Goal: Transaction & Acquisition: Purchase product/service

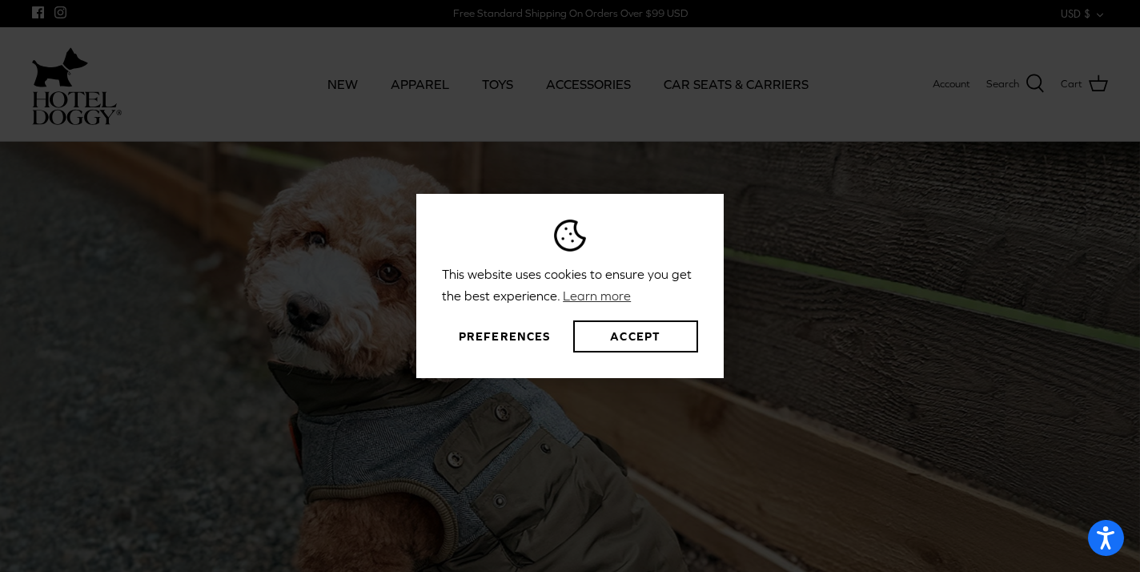
click at [518, 334] on button "Preferences" at bounding box center [504, 336] width 125 height 32
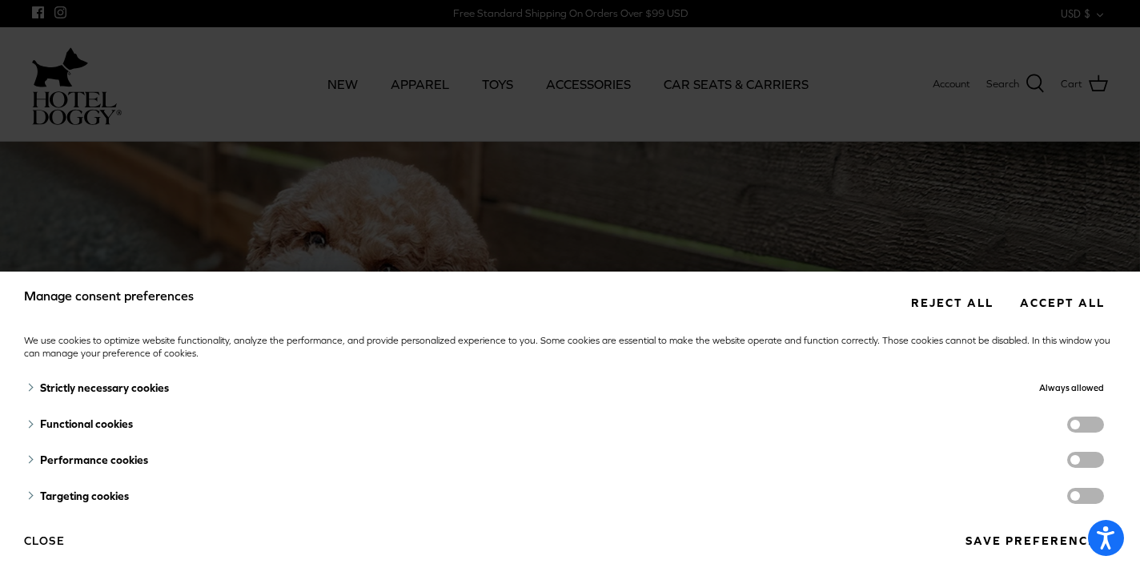
click at [983, 537] on button "Save preferences" at bounding box center [1035, 541] width 163 height 30
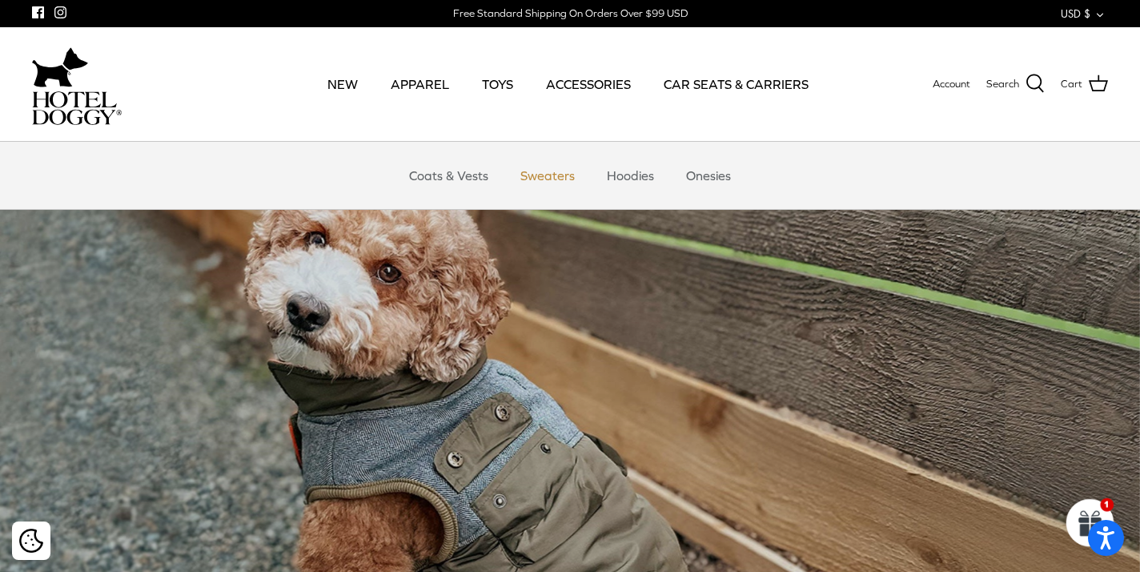
click at [537, 175] on link "Sweaters" at bounding box center [547, 175] width 83 height 48
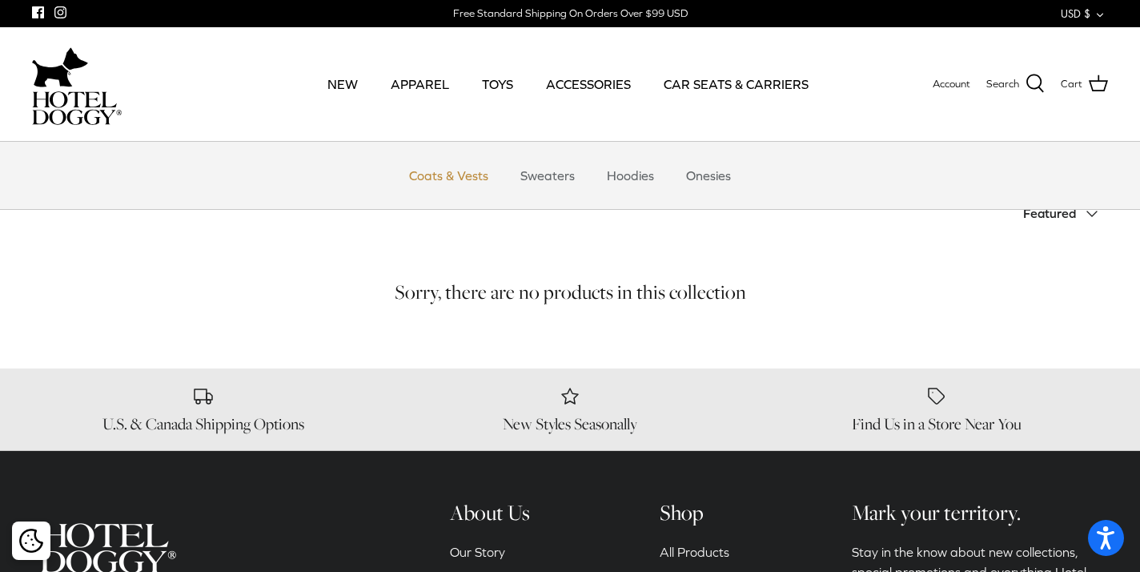
click at [430, 175] on link "Coats & Vests" at bounding box center [449, 175] width 108 height 48
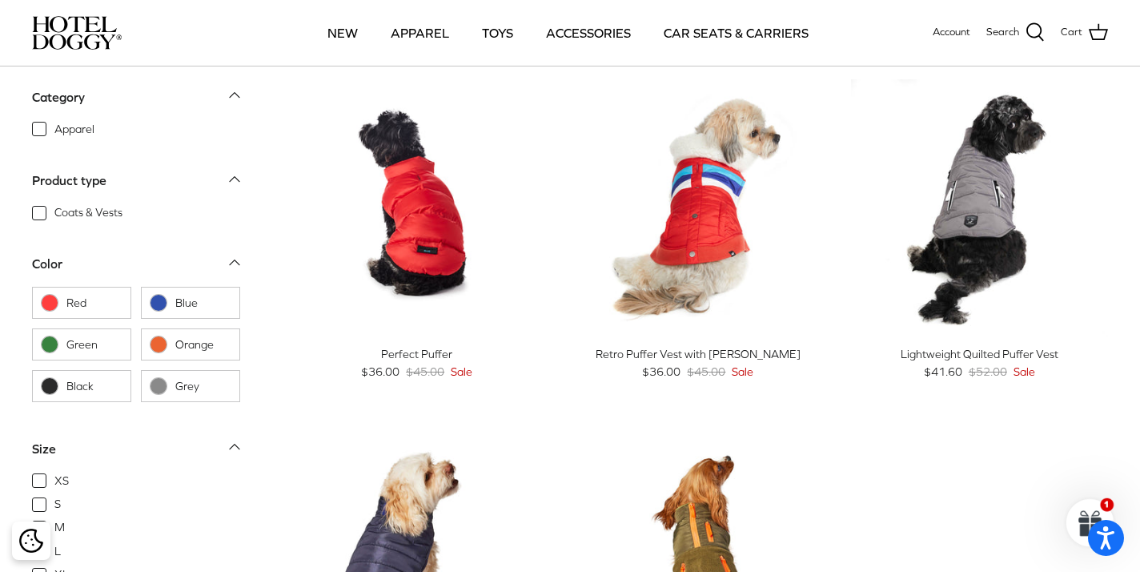
scroll to position [1482, 0]
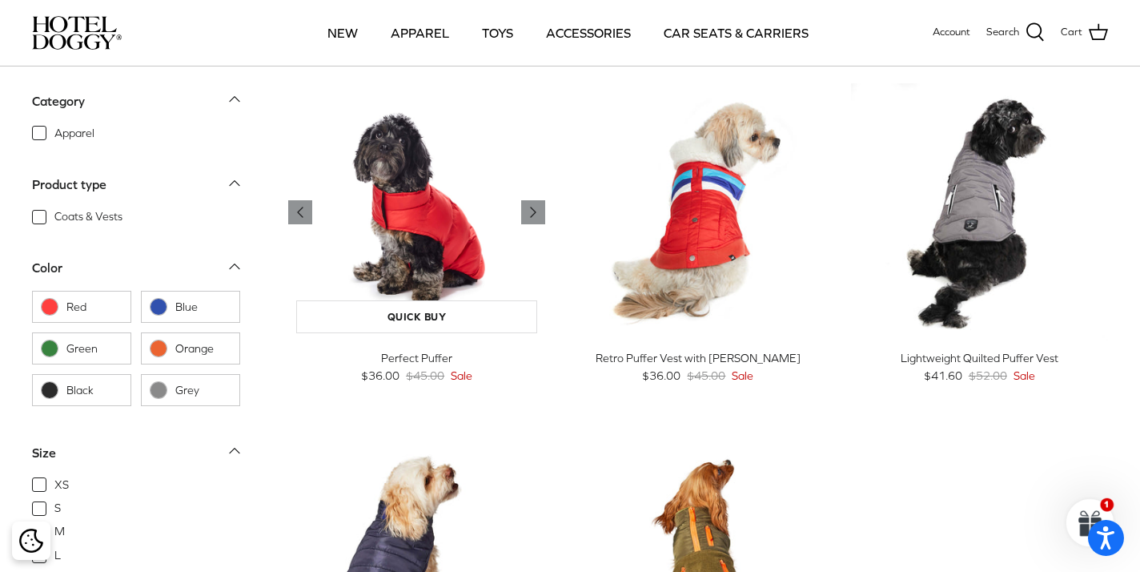
click at [434, 232] on img "Perfect Puffer" at bounding box center [416, 211] width 257 height 257
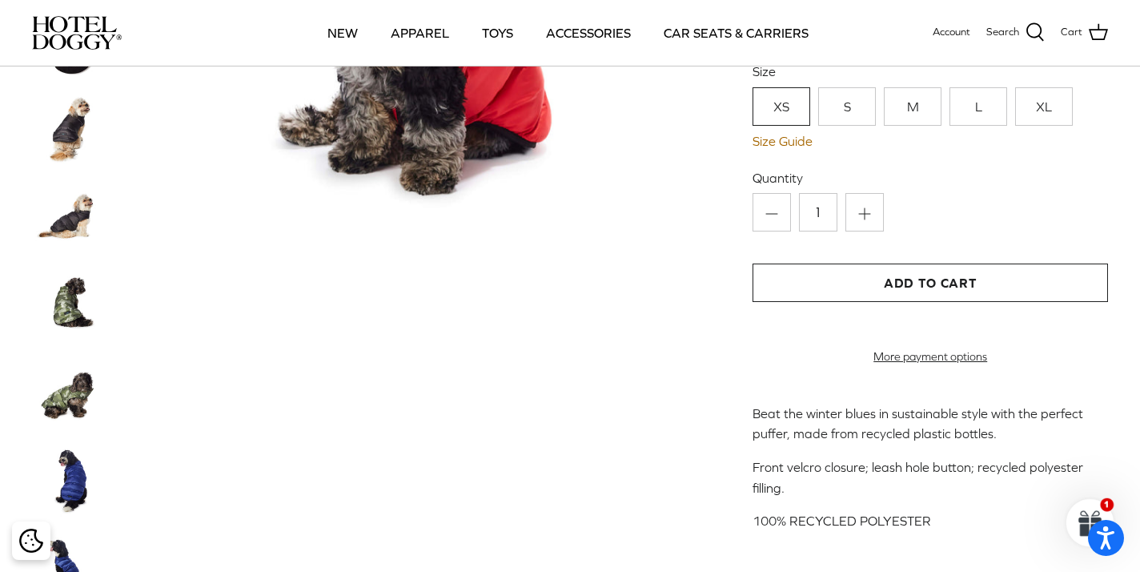
scroll to position [356, 0]
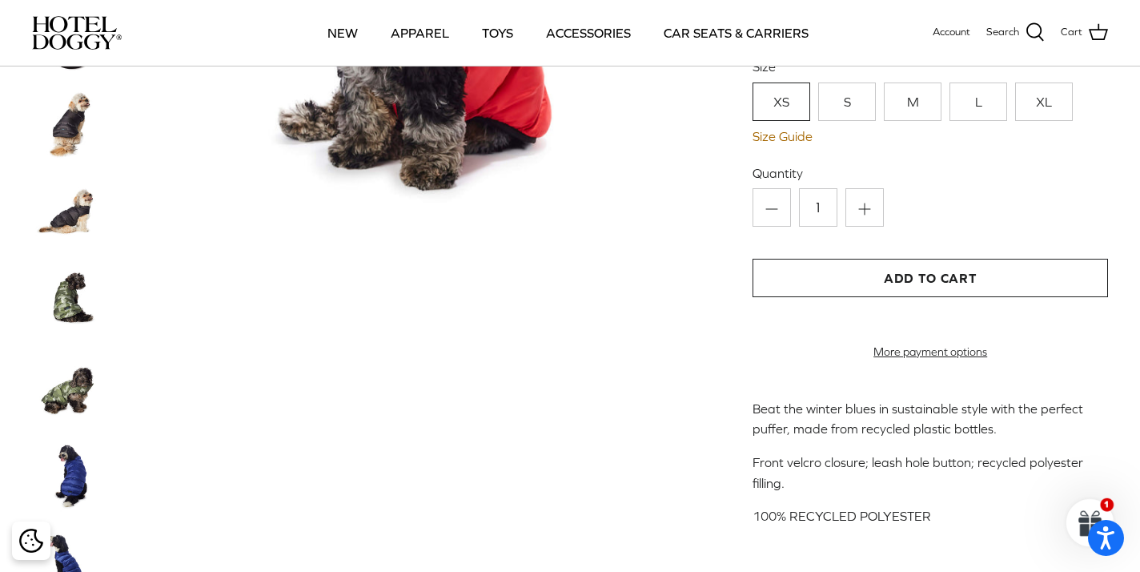
click at [76, 228] on img at bounding box center [72, 212] width 80 height 80
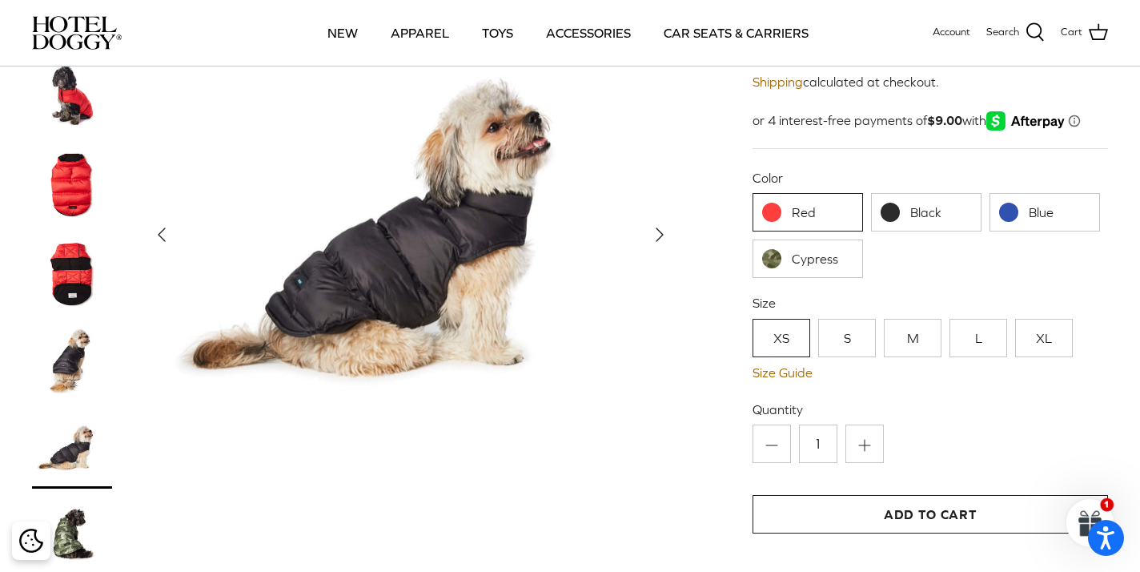
scroll to position [122, 0]
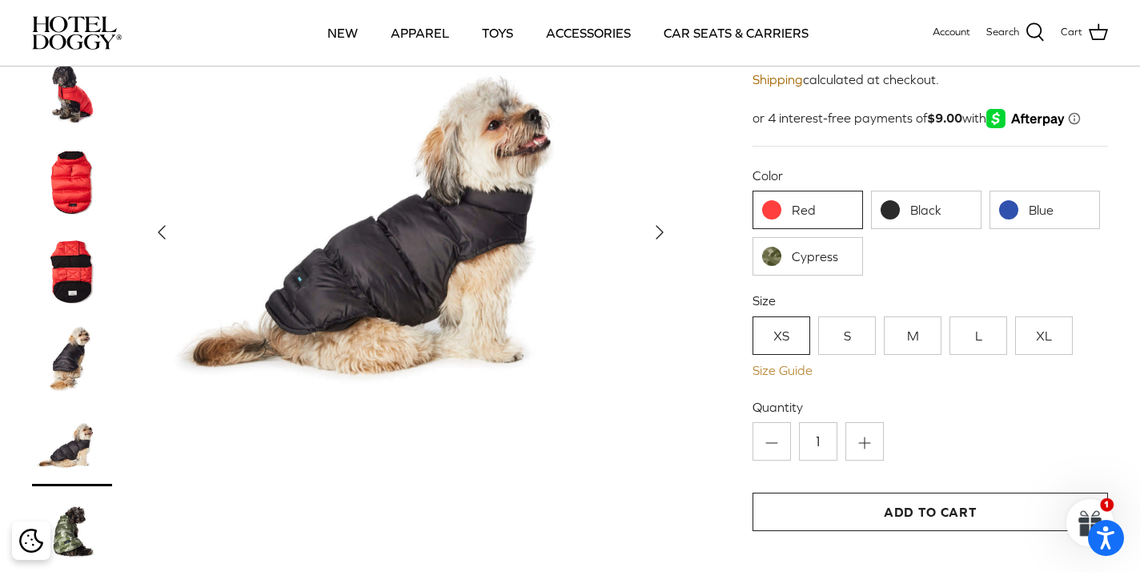
click at [780, 372] on link "Size Guide" at bounding box center [931, 370] width 356 height 15
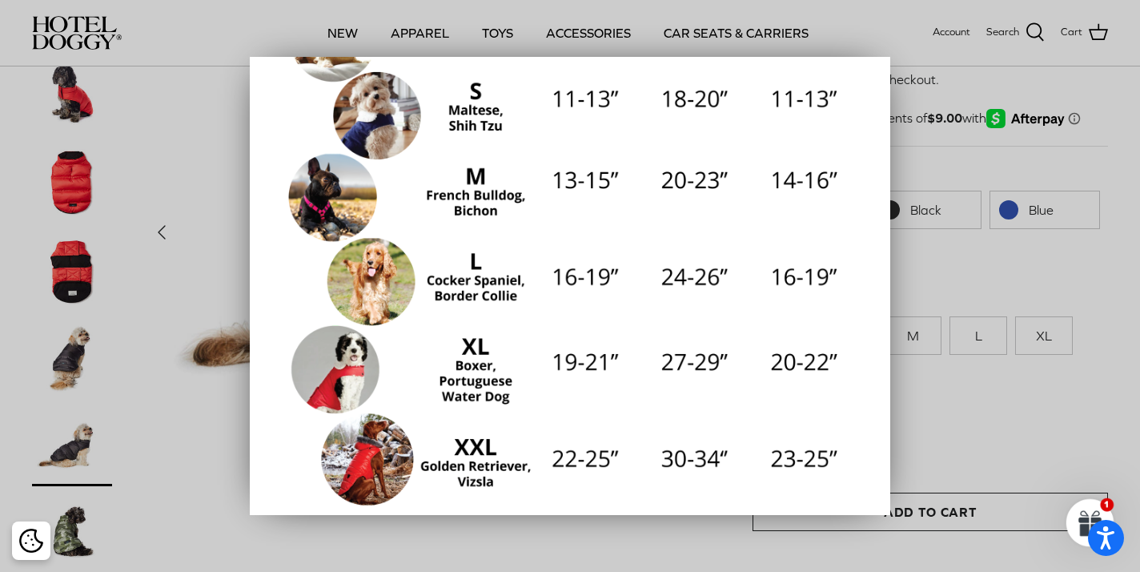
scroll to position [308, 0]
